Goal: Task Accomplishment & Management: Manage account settings

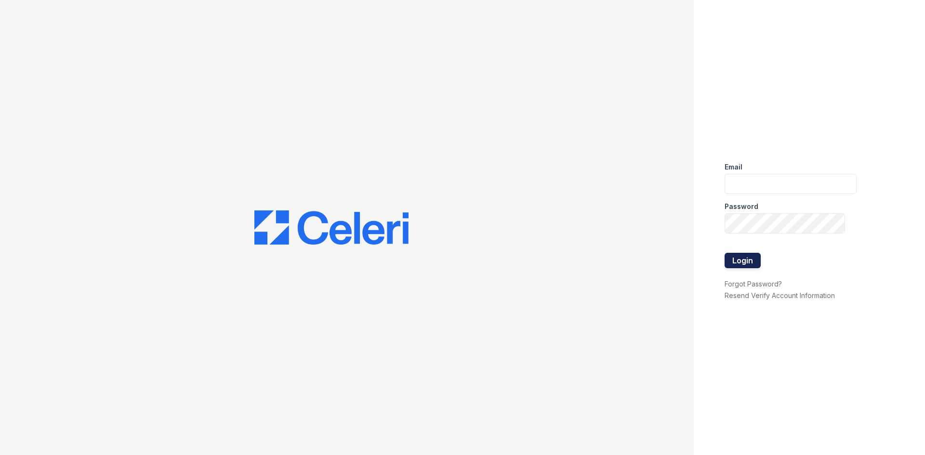
type input "[EMAIL_ADDRESS][DOMAIN_NAME]"
click at [737, 260] on button "Login" at bounding box center [743, 260] width 36 height 15
